Goal: Communication & Community: Answer question/provide support

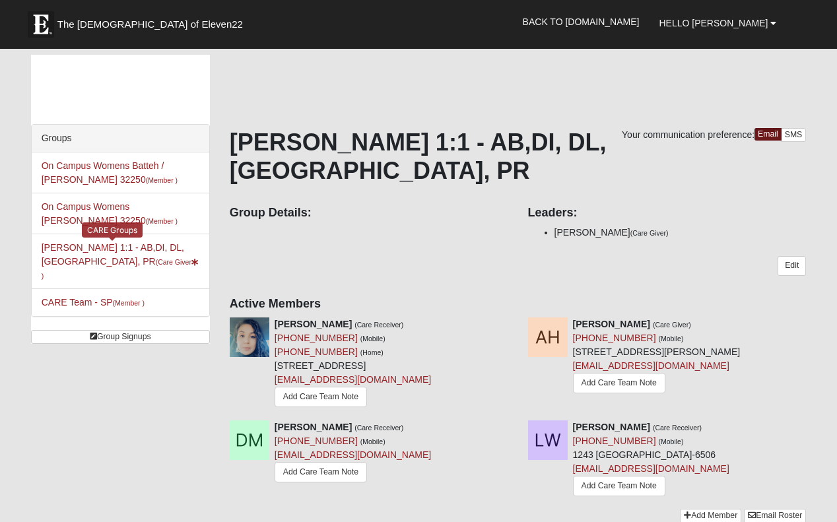
scroll to position [228, 0]
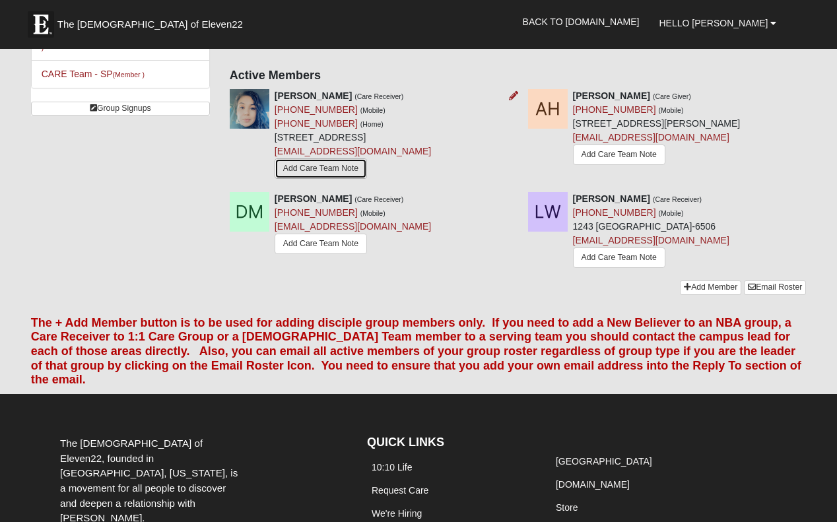
click at [283, 179] on link "Add Care Team Note" at bounding box center [321, 168] width 92 height 20
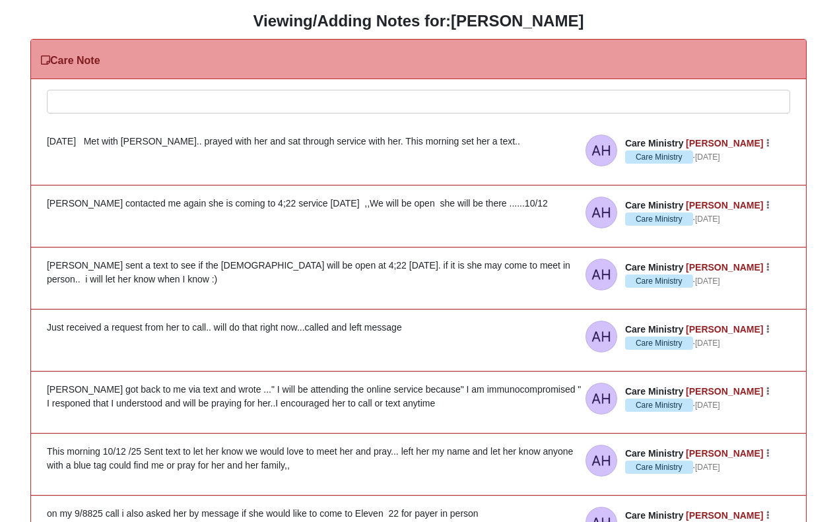
click at [104, 101] on div at bounding box center [419, 119] width 742 height 58
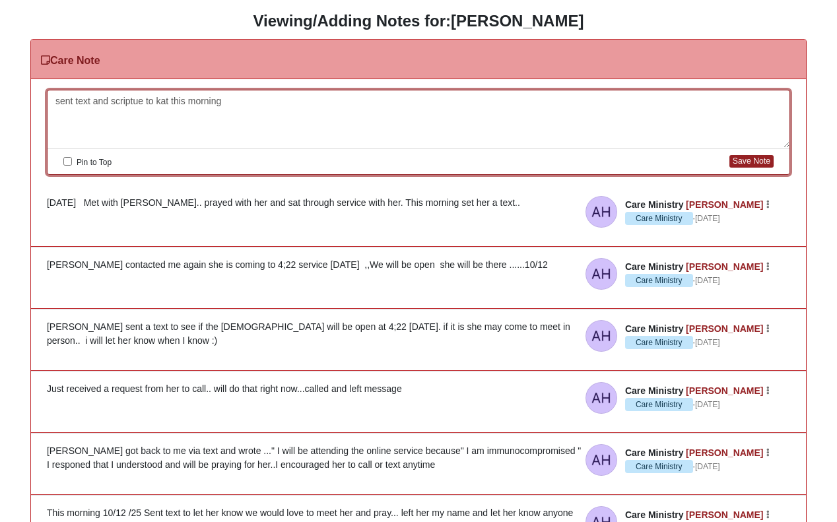
click at [289, 131] on div "sent text and scriptue to kat this morning" at bounding box center [419, 119] width 742 height 58
click at [88, 127] on div "sent text and scriptue to kat this morning" at bounding box center [419, 119] width 742 height 58
click at [238, 99] on div "sent text and scriptue to kat this morning" at bounding box center [419, 119] width 742 height 58
click at [759, 161] on button "Save Note" at bounding box center [751, 161] width 44 height 13
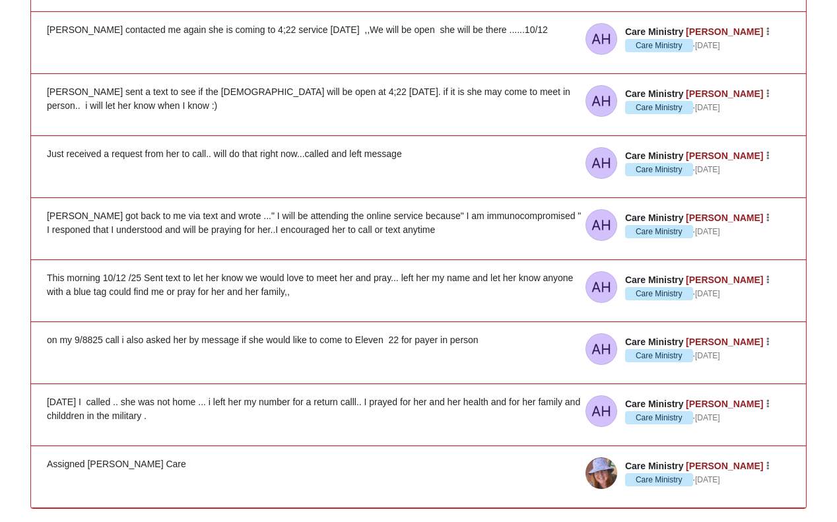
scroll to position [310, 0]
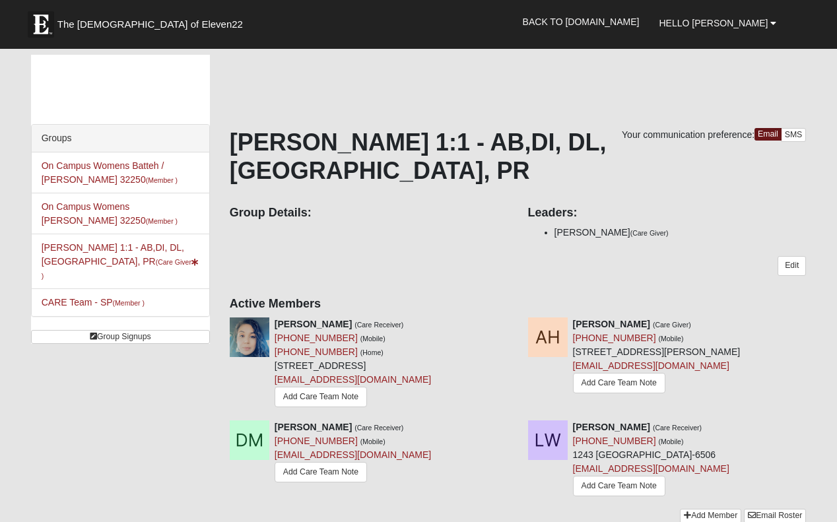
scroll to position [228, 0]
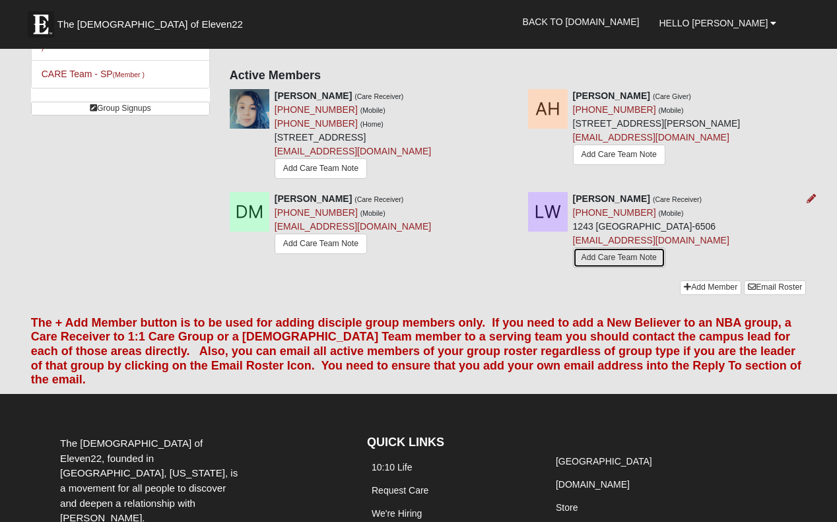
click at [573, 268] on link "Add Care Team Note" at bounding box center [619, 258] width 92 height 20
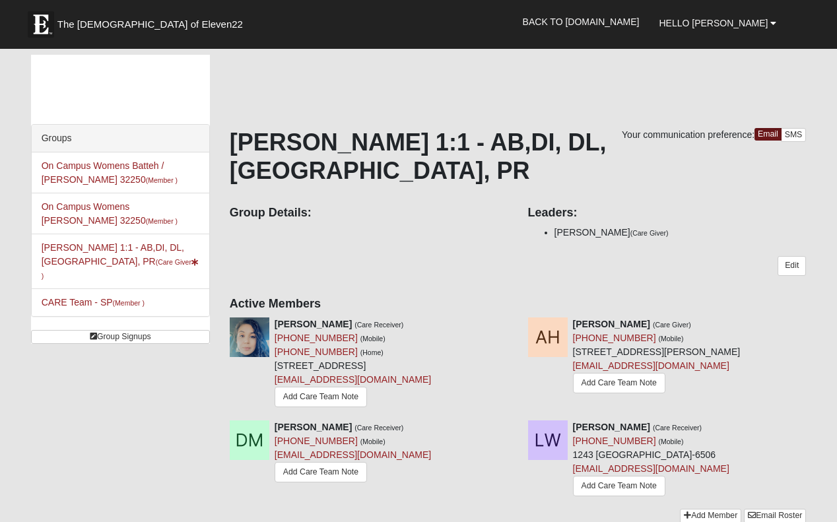
scroll to position [228, 0]
